Goal: Check status

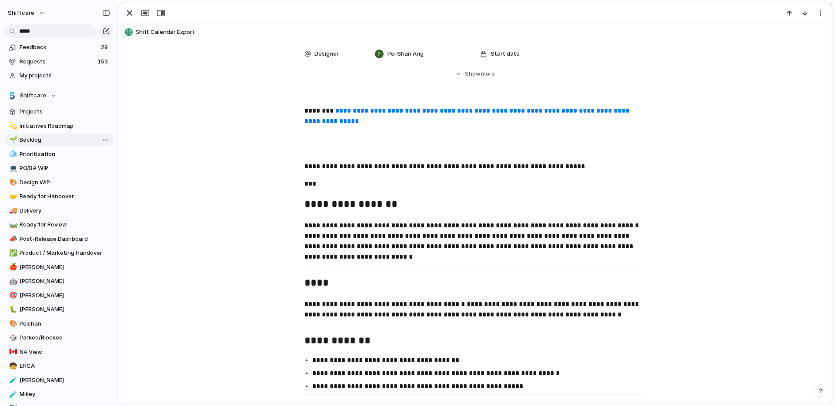
scroll to position [323, 0]
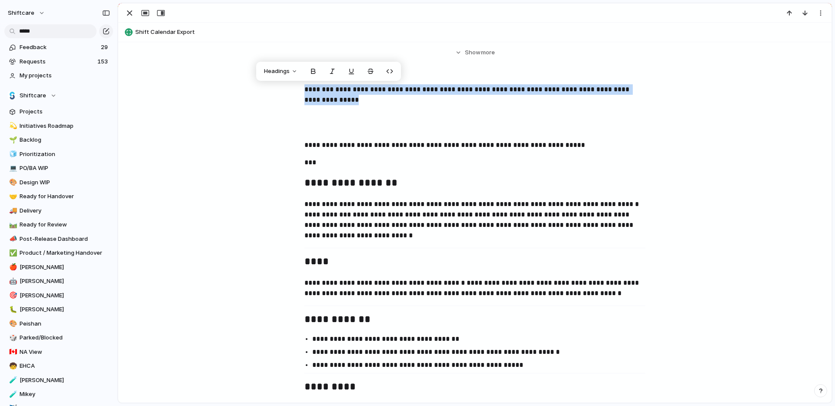
drag, startPoint x: 355, startPoint y: 111, endPoint x: 298, endPoint y: 90, distance: 60.1
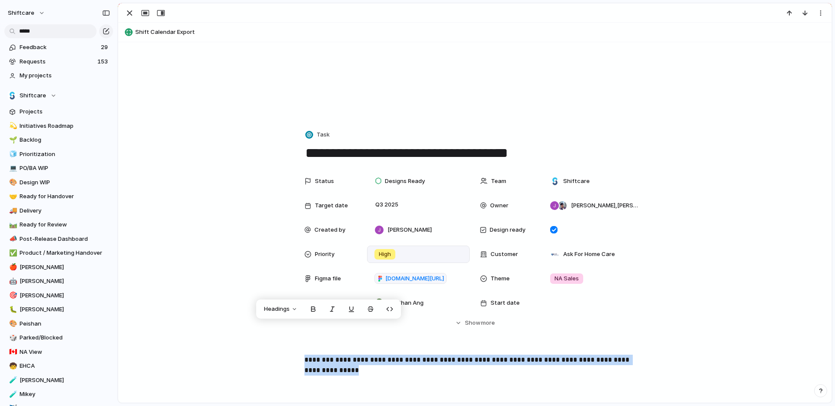
scroll to position [104, 0]
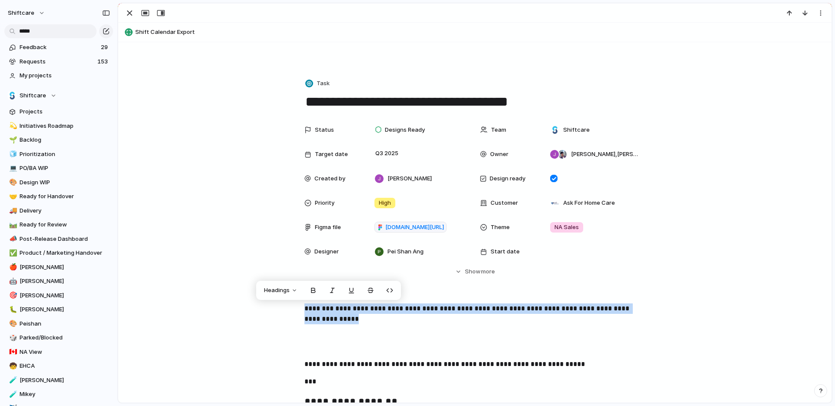
click at [360, 329] on p "**********" at bounding box center [474, 318] width 341 height 31
drag, startPoint x: 353, startPoint y: 329, endPoint x: 293, endPoint y: 310, distance: 63.0
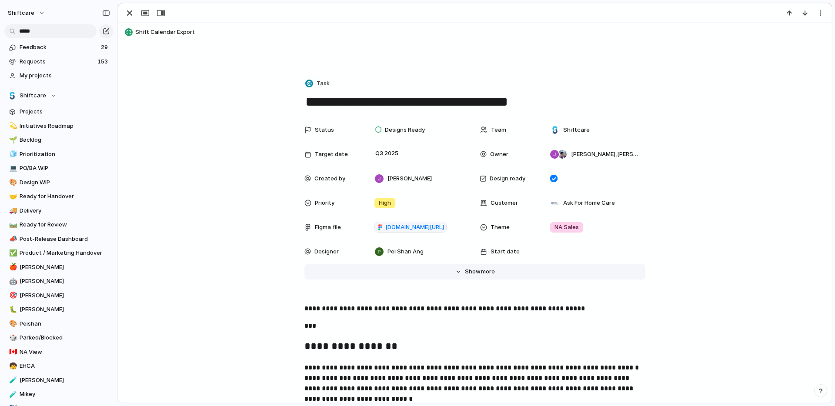
click at [426, 275] on button "Hide Show more" at bounding box center [474, 272] width 341 height 16
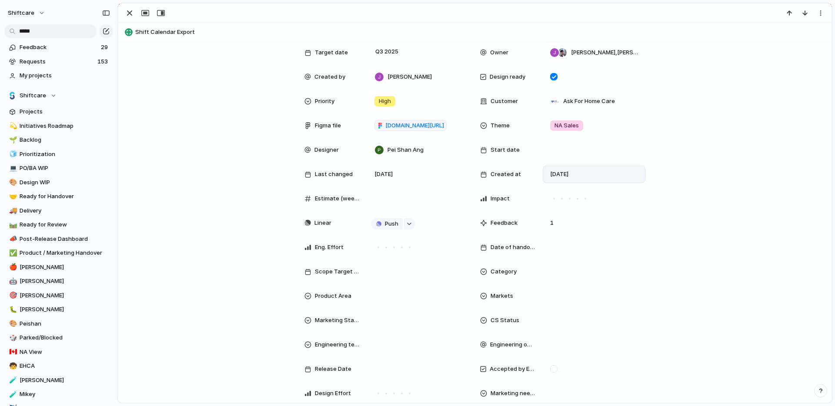
scroll to position [209, 0]
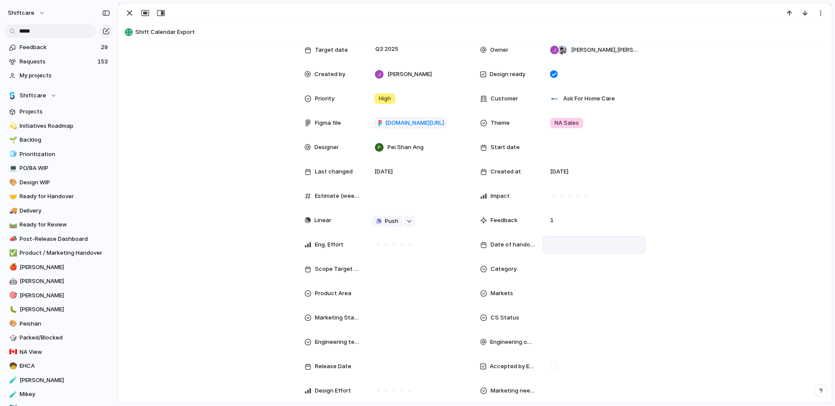
click at [566, 250] on div at bounding box center [594, 244] width 103 height 17
click at [633, 350] on button "21" at bounding box center [633, 350] width 17 height 17
click at [572, 247] on span "[DATE]" at bounding box center [560, 244] width 23 height 10
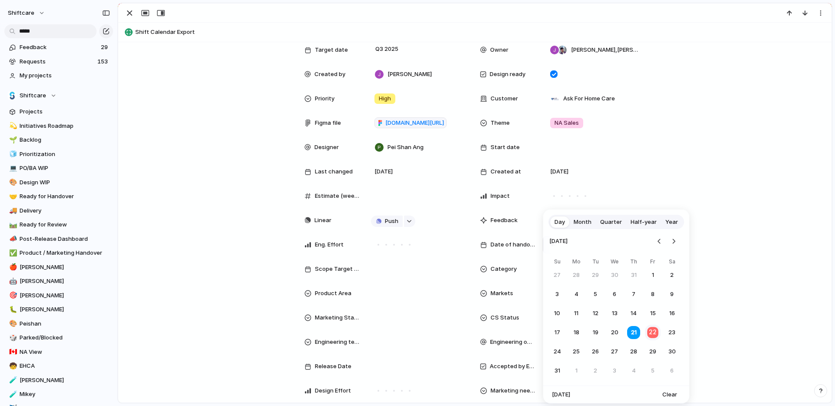
click at [653, 335] on button "22" at bounding box center [652, 332] width 17 height 17
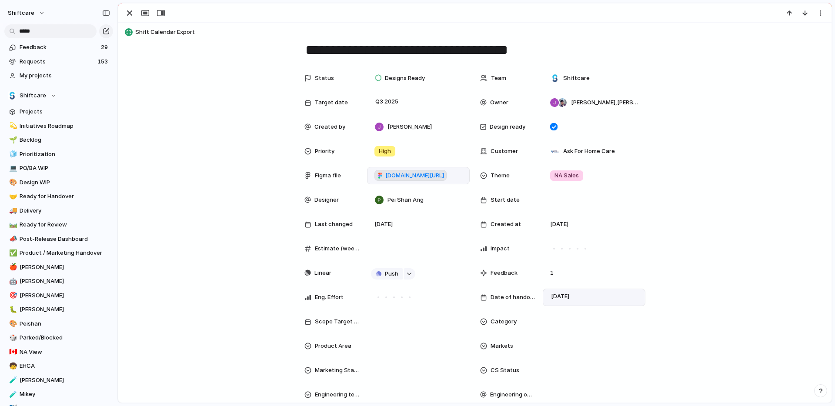
scroll to position [104, 0]
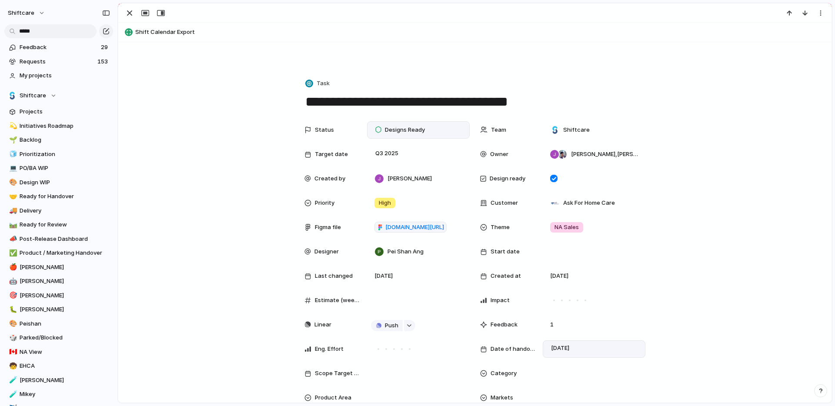
click at [427, 131] on div "Designs Ready" at bounding box center [401, 130] width 61 height 12
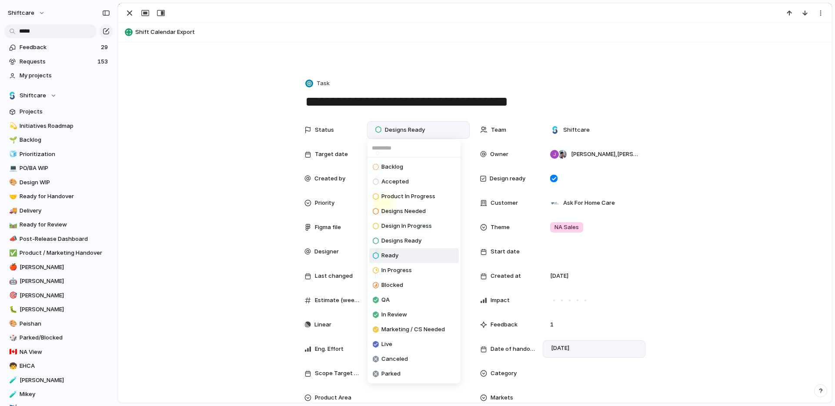
click at [405, 257] on li "Ready" at bounding box center [414, 255] width 90 height 15
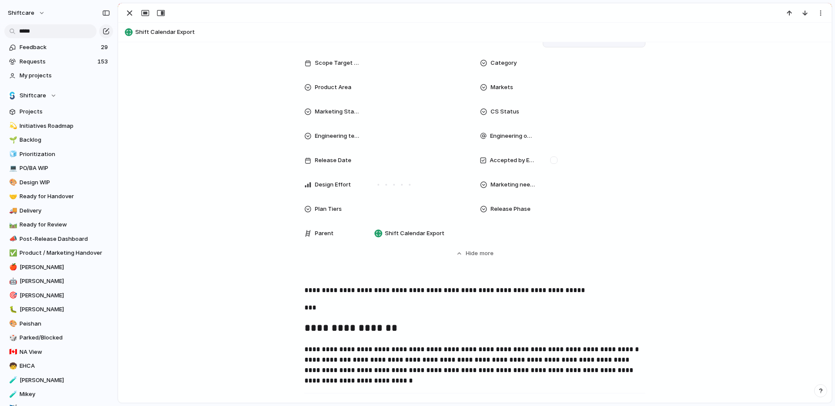
scroll to position [432, 0]
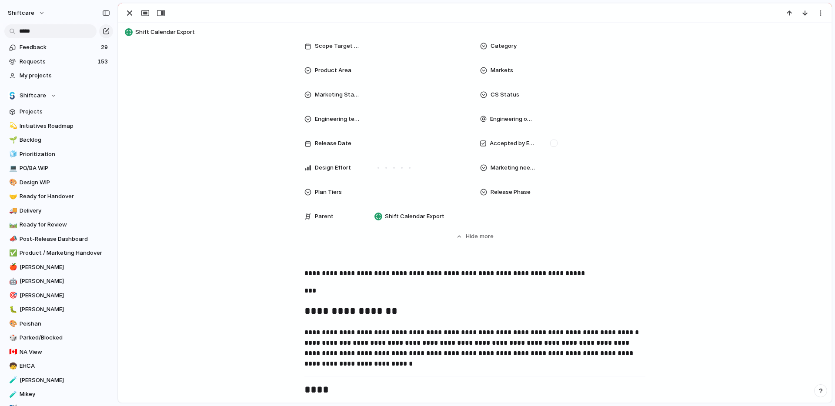
click at [327, 270] on span "**********" at bounding box center [444, 273] width 280 height 7
click at [304, 270] on span "**********" at bounding box center [444, 273] width 280 height 7
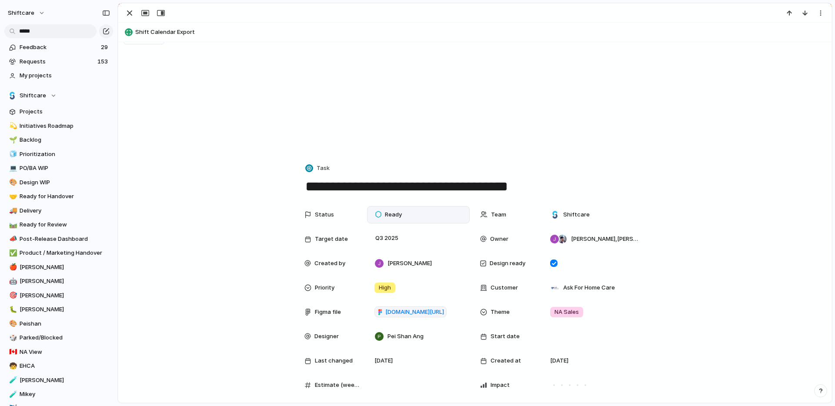
scroll to position [18, 0]
click at [412, 217] on div "Ready" at bounding box center [418, 216] width 95 height 10
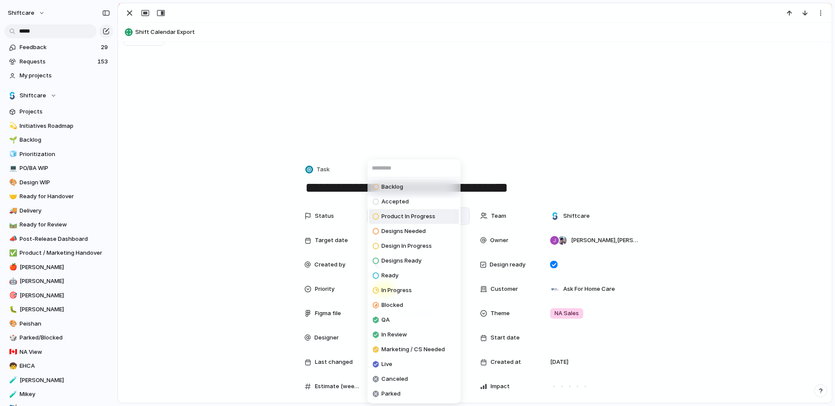
click at [408, 221] on div "Product In Progress" at bounding box center [404, 216] width 63 height 10
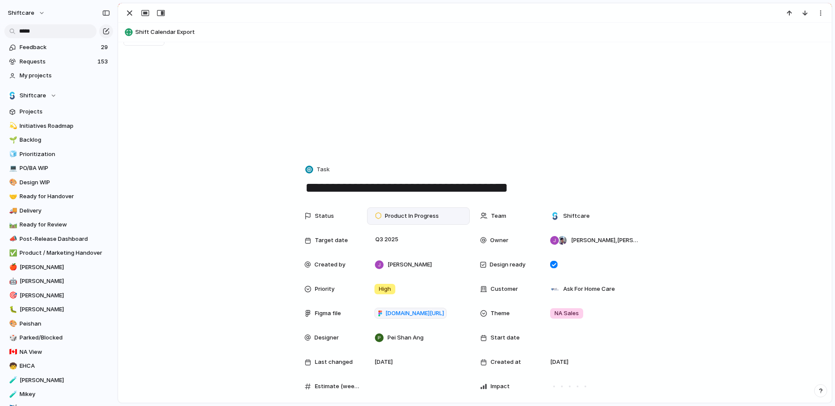
click at [408, 221] on div "Product In Progress" at bounding box center [408, 216] width 75 height 12
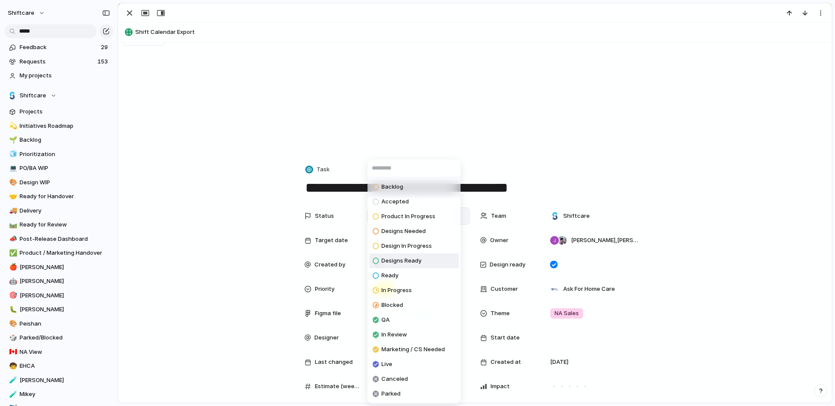
click at [765, 328] on div "Backlog Accepted Product In Progress Designs Needed Design In Progress Designs …" at bounding box center [417, 203] width 835 height 406
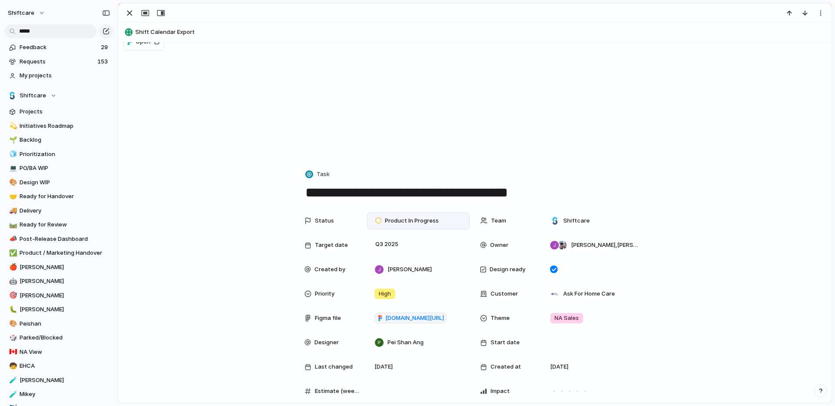
scroll to position [0, 0]
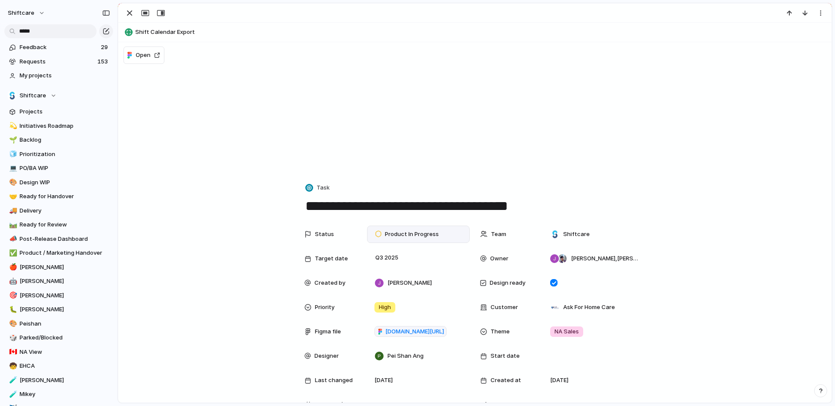
click at [440, 234] on div "Product In Progress" at bounding box center [408, 234] width 75 height 12
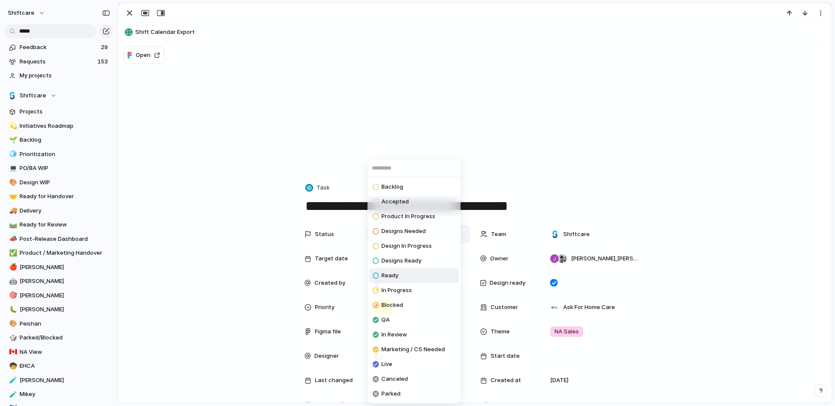
click at [403, 278] on li "Ready" at bounding box center [414, 275] width 90 height 15
